Goal: Communication & Community: Answer question/provide support

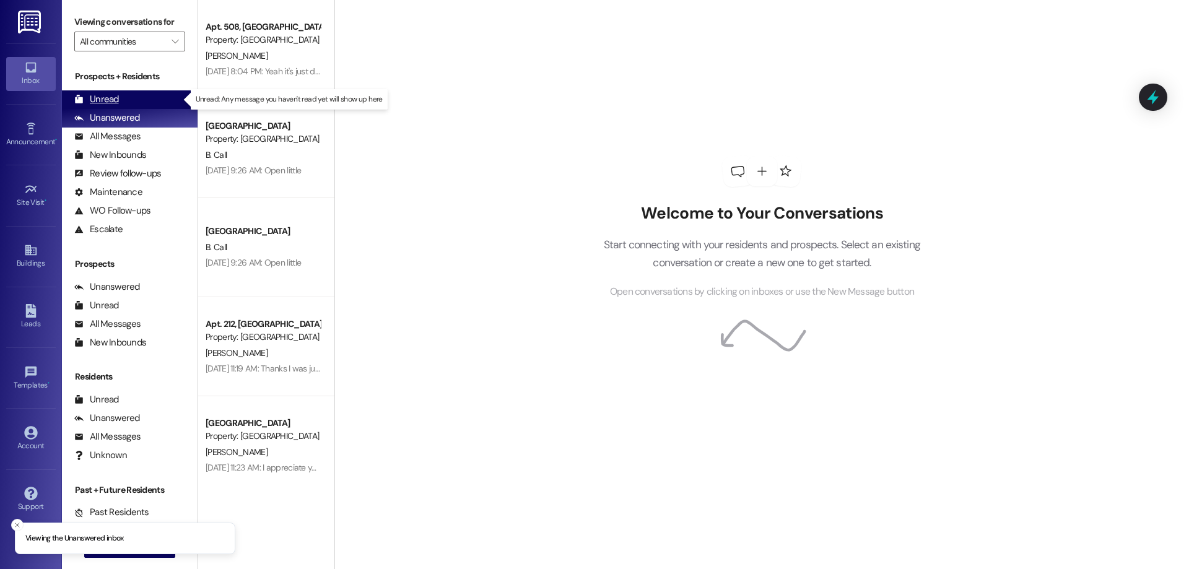
click at [110, 101] on div "Unread" at bounding box center [96, 99] width 45 height 13
click at [116, 95] on div "Unread" at bounding box center [96, 99] width 45 height 13
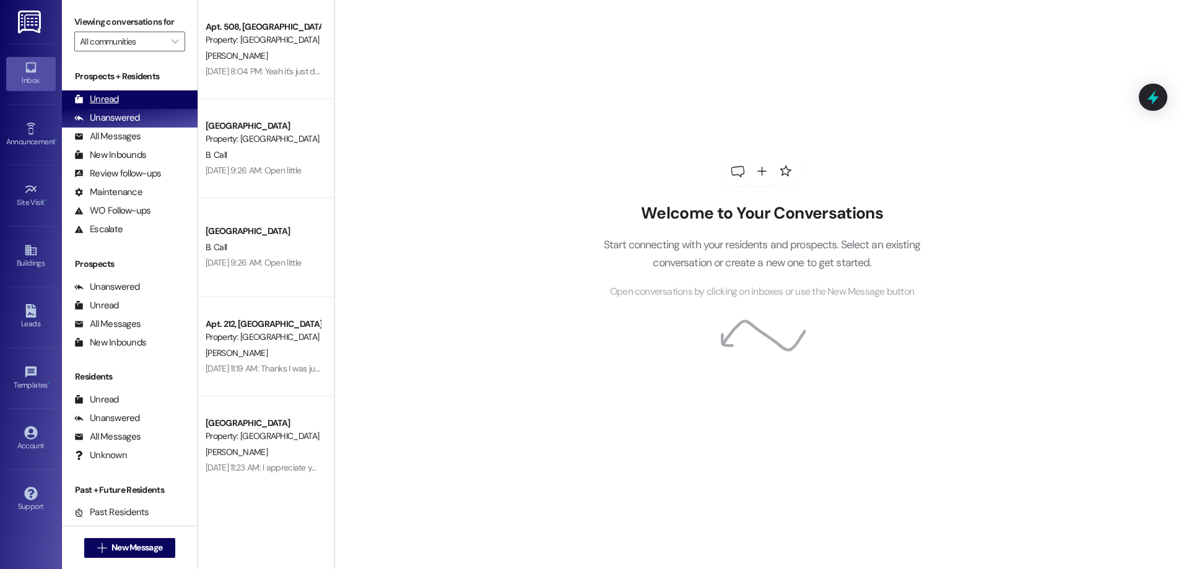
click at [144, 101] on div "Unread (0)" at bounding box center [130, 99] width 136 height 19
